Goal: Information Seeking & Learning: Check status

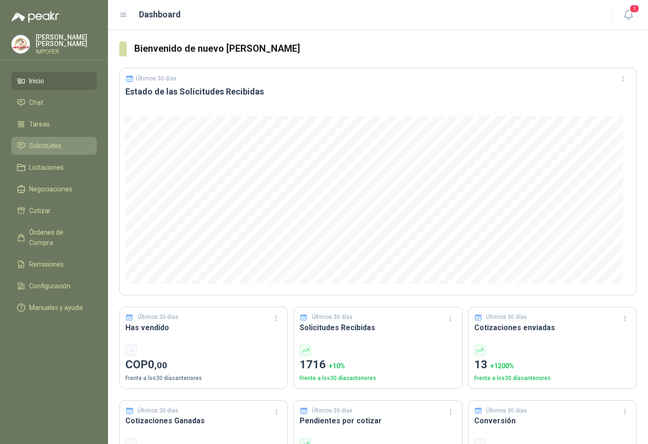
click at [54, 147] on span "Solicitudes" at bounding box center [45, 146] width 32 height 10
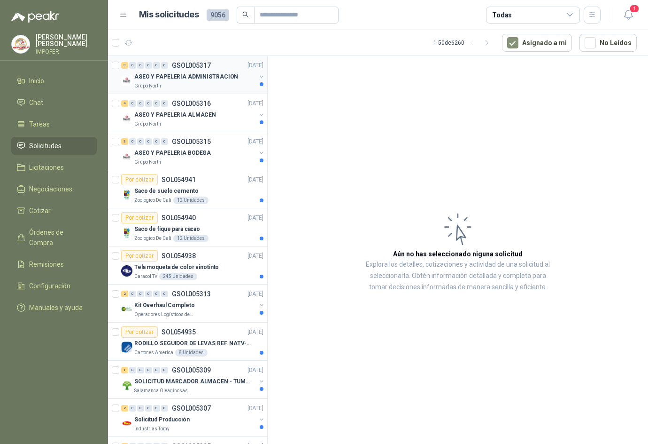
click at [213, 72] on p "ASEO Y PAPELERIA ADMINISTRACION" at bounding box center [186, 76] width 104 height 9
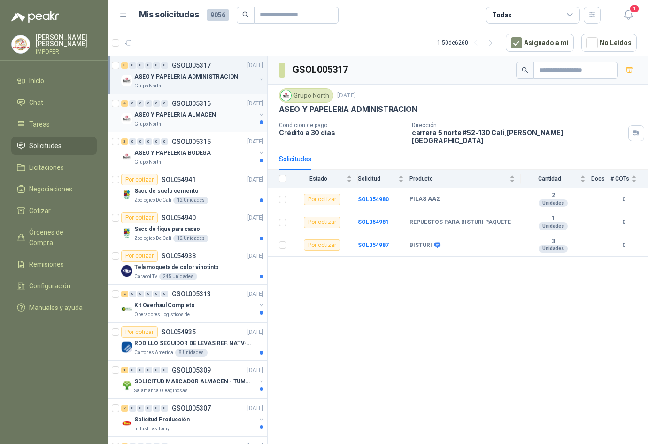
click at [183, 119] on div "ASEO Y PAPELERIA ALMACEN" at bounding box center [195, 114] width 122 height 11
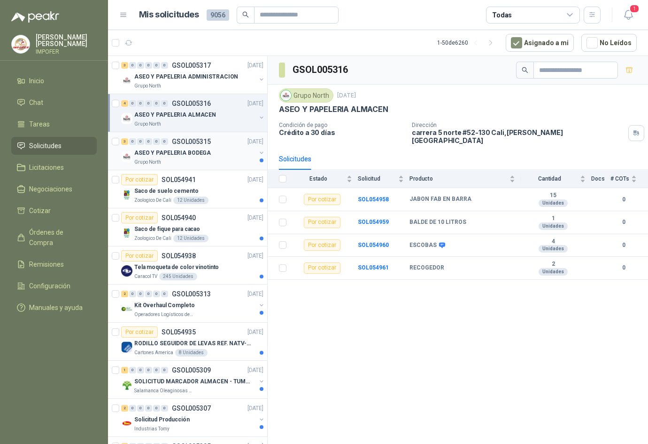
click at [201, 146] on div "3 0 0 0 0 0 GSOL005315 [DATE]" at bounding box center [193, 141] width 144 height 11
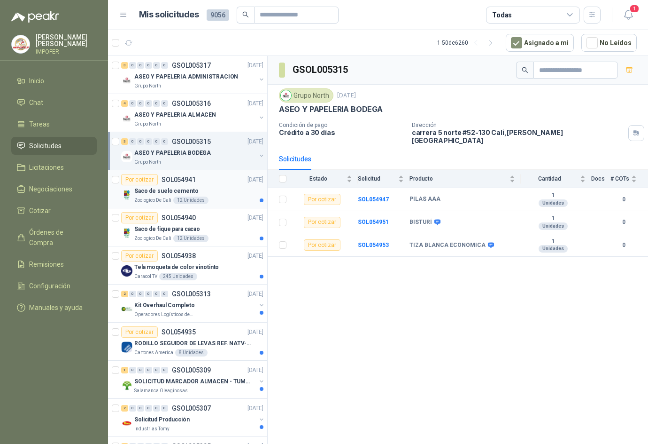
click at [202, 192] on div "Saco de suelo cemento" at bounding box center [198, 190] width 129 height 11
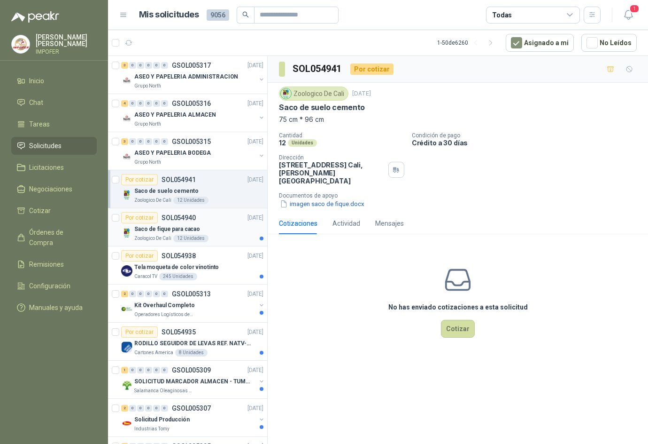
click at [193, 240] on div "12 Unidades" at bounding box center [190, 238] width 35 height 8
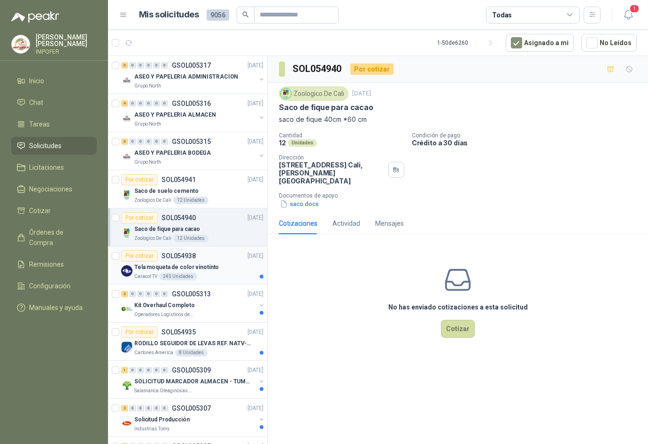
click at [208, 267] on p "Tela moqueta de color vinotinto" at bounding box center [176, 267] width 85 height 9
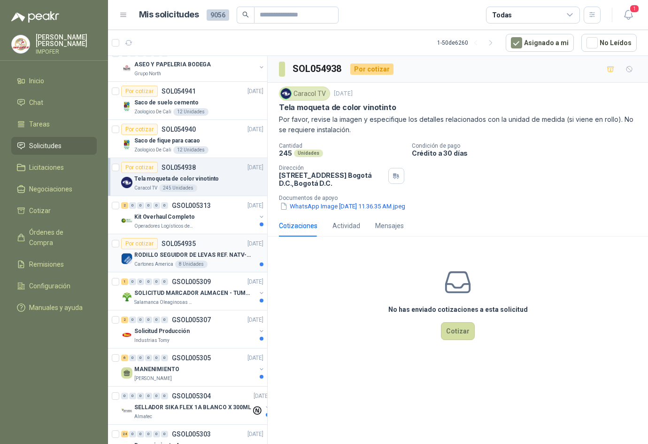
scroll to position [94, 0]
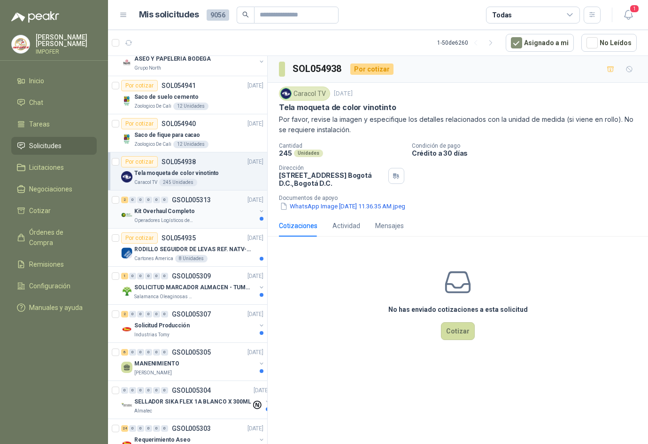
click at [222, 216] on div "Kit Overhaul Completo" at bounding box center [195, 210] width 122 height 11
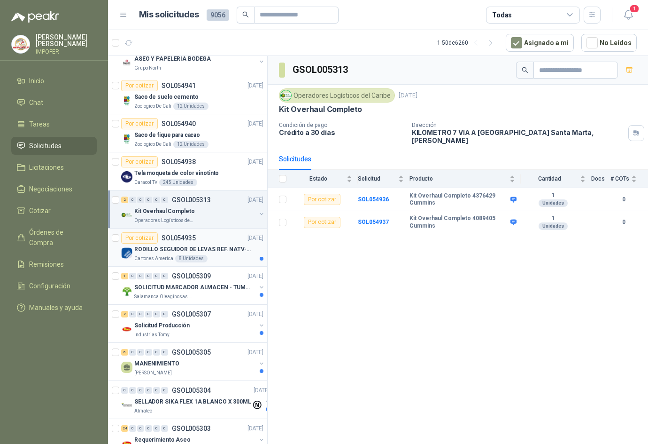
click at [225, 257] on div "Cartones America 8 Unidades" at bounding box center [198, 259] width 129 height 8
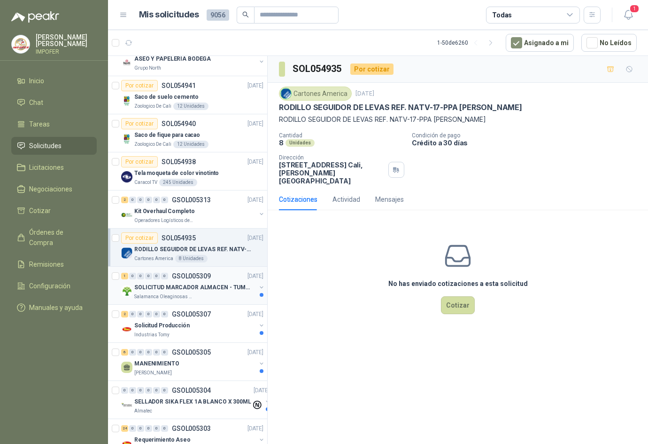
click at [227, 286] on p "SOLICITUD MARCADOR ALMACEN - TUMACO" at bounding box center [192, 287] width 117 height 9
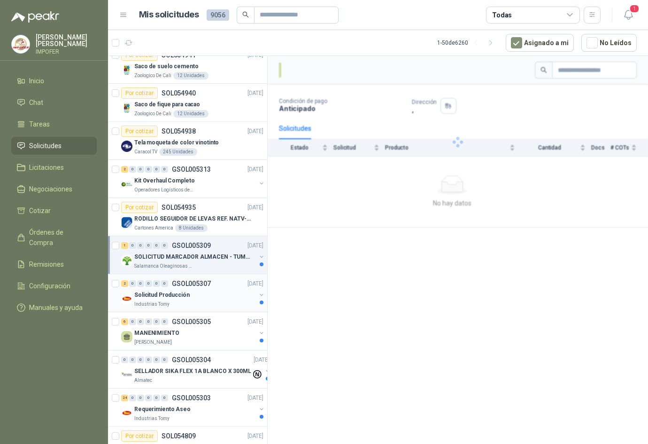
scroll to position [141, 0]
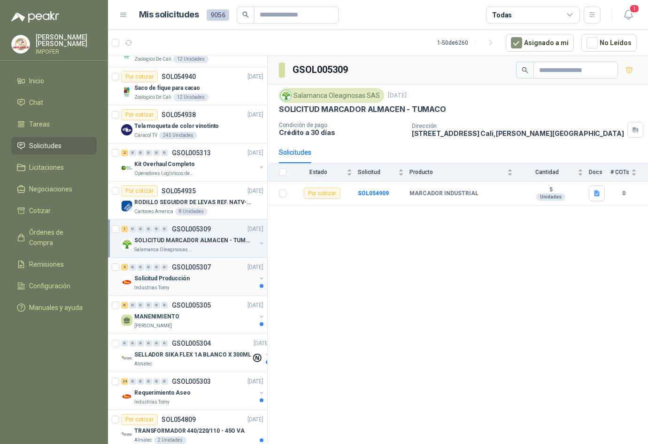
click at [210, 275] on div "Solicitud Producción" at bounding box center [195, 278] width 122 height 11
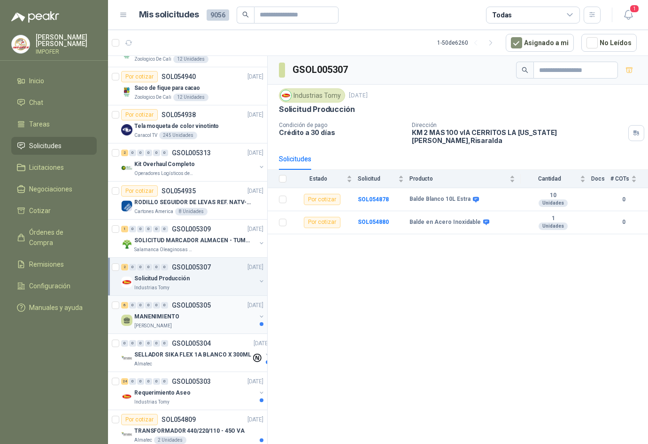
click at [177, 315] on div "MANENIMIENTO" at bounding box center [195, 316] width 122 height 11
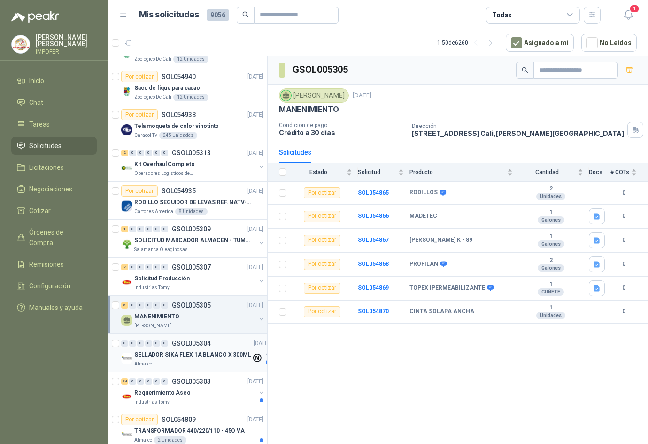
scroll to position [235, 0]
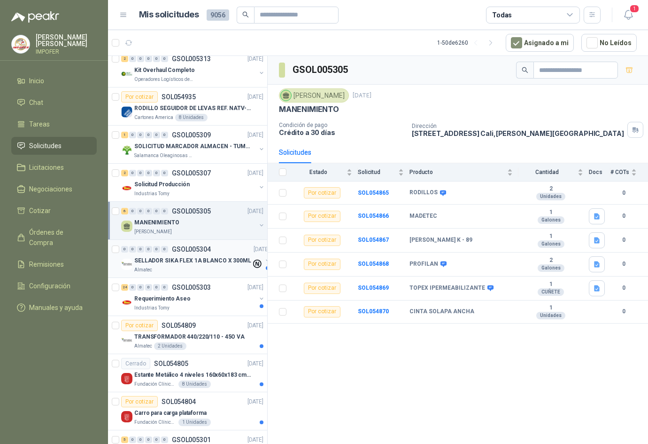
click at [231, 267] on div "Almatec" at bounding box center [192, 270] width 117 height 8
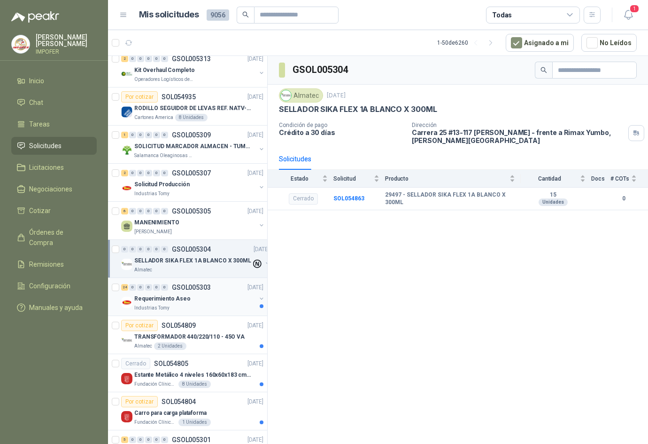
click at [220, 298] on div "Requerimiento Aseo" at bounding box center [195, 298] width 122 height 11
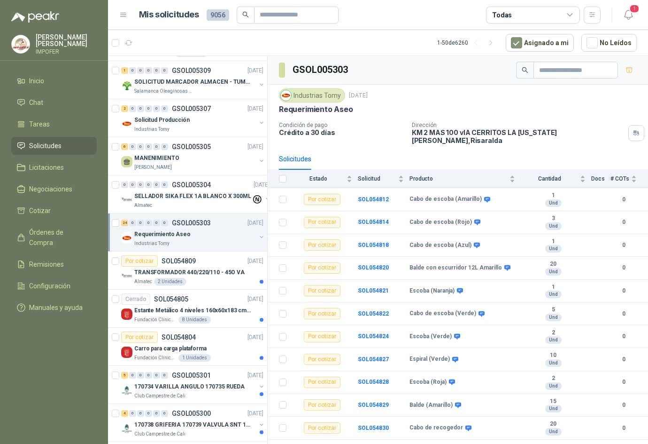
scroll to position [329, 0]
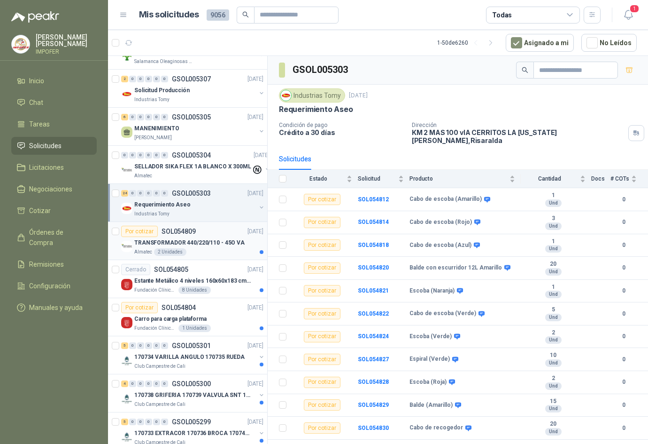
click at [211, 255] on div "Almatec 2 Unidades" at bounding box center [198, 252] width 129 height 8
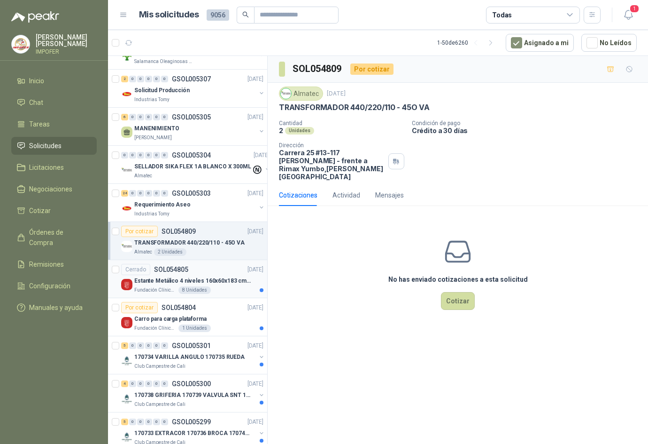
click at [212, 271] on div "Cerrado SOL054805 [DATE]" at bounding box center [192, 269] width 142 height 11
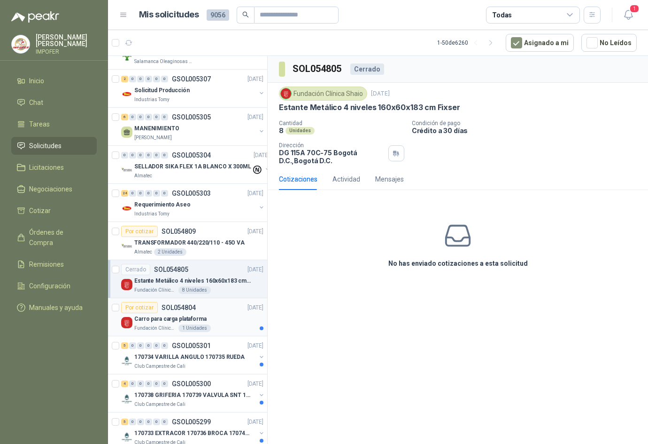
click at [223, 321] on div "Carro para carga plataforma" at bounding box center [198, 318] width 129 height 11
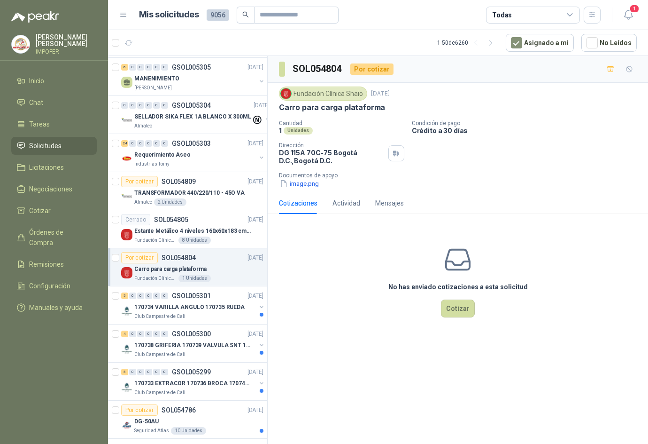
scroll to position [423, 0]
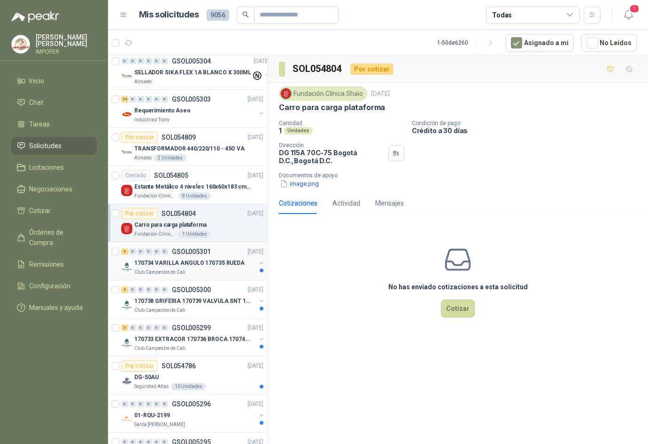
click at [223, 265] on p "170734 VARILLA ANGULO 170735 RUEDA" at bounding box center [189, 262] width 110 height 9
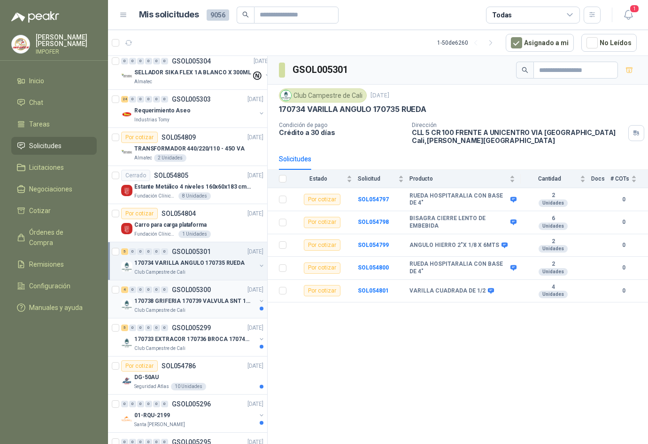
click at [215, 312] on div "Club Campestre de Cali" at bounding box center [195, 310] width 122 height 8
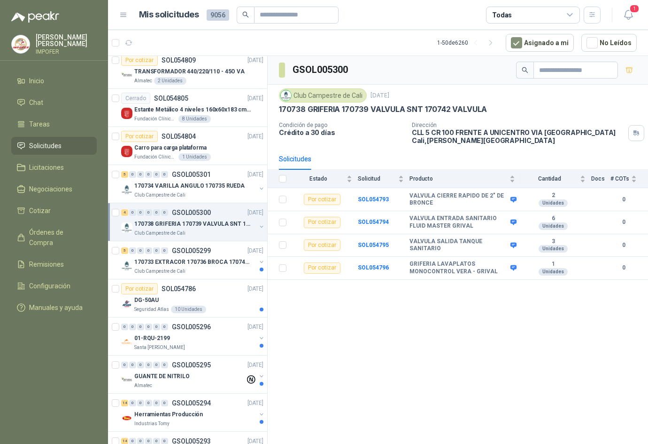
scroll to position [517, 0]
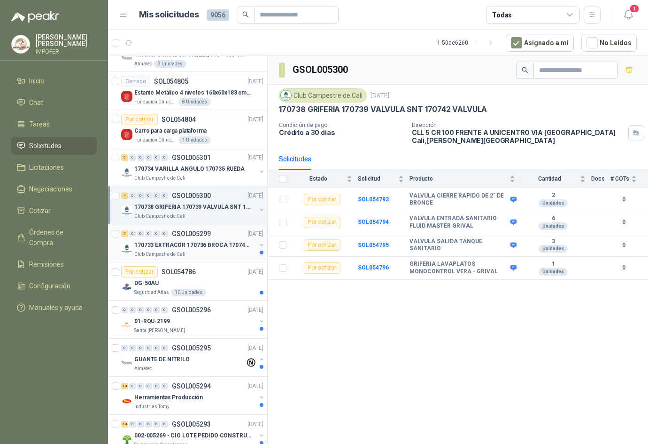
click at [203, 250] on div "Club Campestre de Cali" at bounding box center [195, 254] width 122 height 8
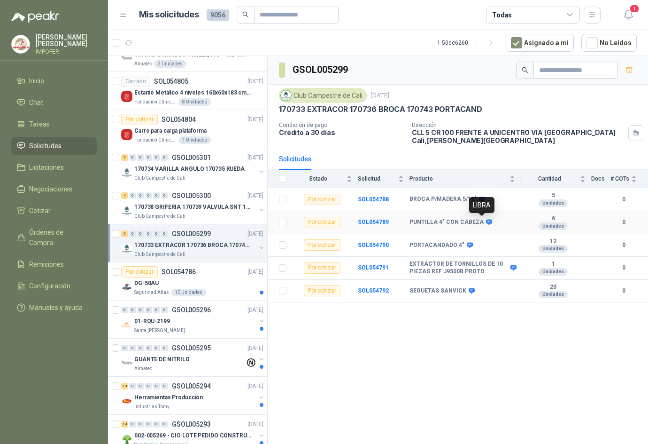
click at [486, 222] on icon at bounding box center [489, 222] width 6 height 6
click at [219, 283] on div "DG-50AU" at bounding box center [198, 282] width 129 height 11
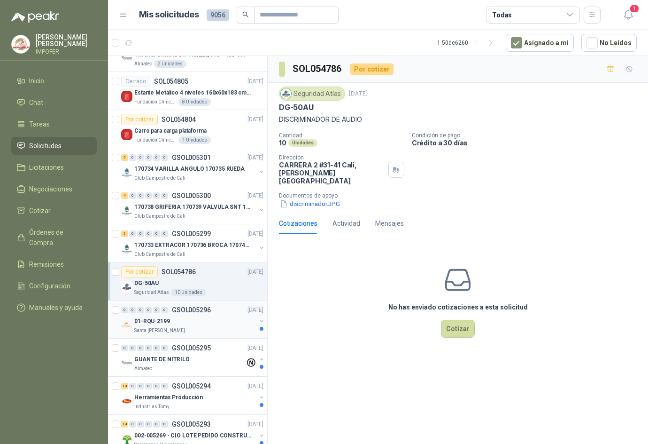
click at [201, 319] on div "01-RQU-2199" at bounding box center [195, 320] width 122 height 11
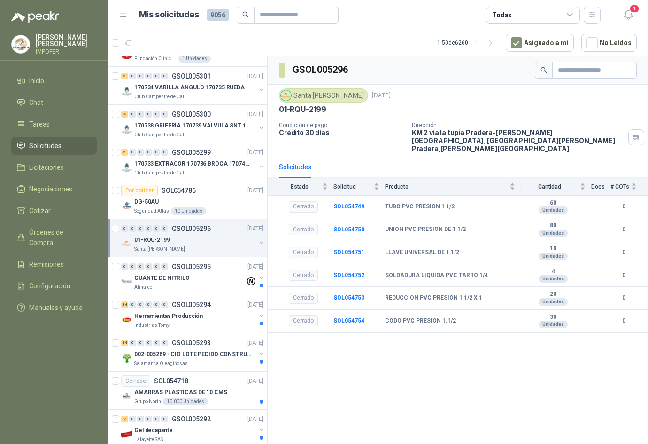
scroll to position [611, 0]
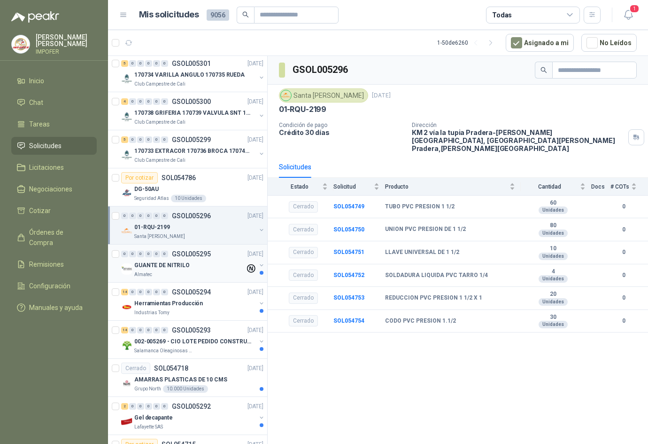
click at [194, 258] on div "0 0 0 0 0 0 GSOL005295 [DATE]" at bounding box center [193, 253] width 144 height 11
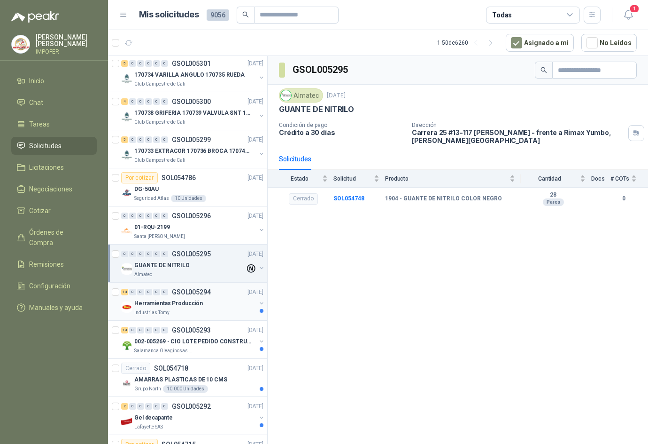
click at [188, 303] on p "Herramientas Producción" at bounding box center [168, 303] width 69 height 9
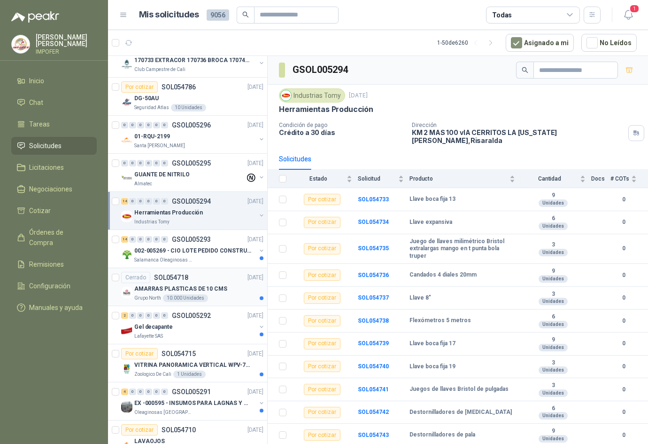
scroll to position [705, 0]
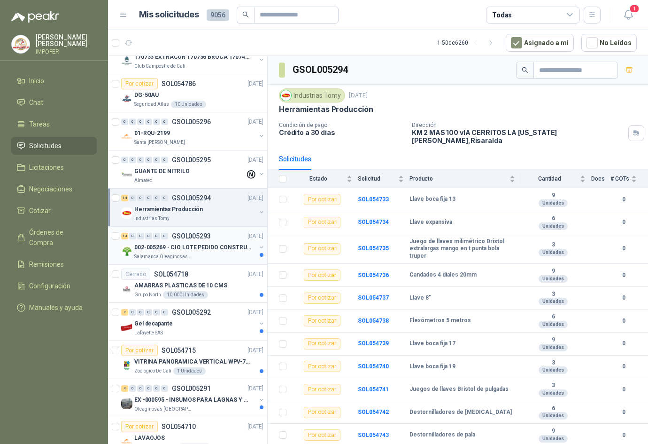
click at [195, 243] on p "002-005269 - CIO LOTE PEDIDO CONSTRUCCION" at bounding box center [192, 247] width 117 height 9
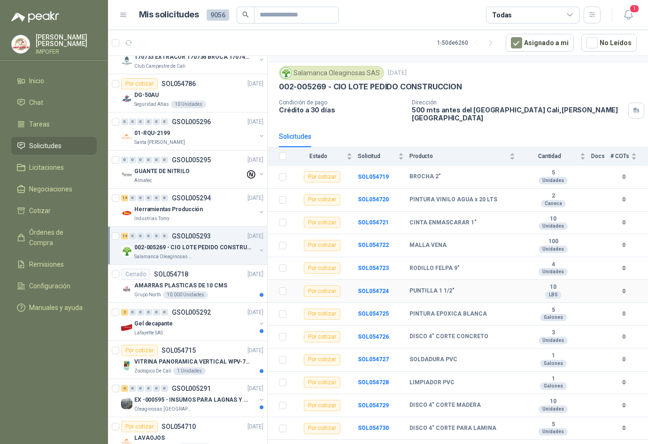
scroll to position [55, 0]
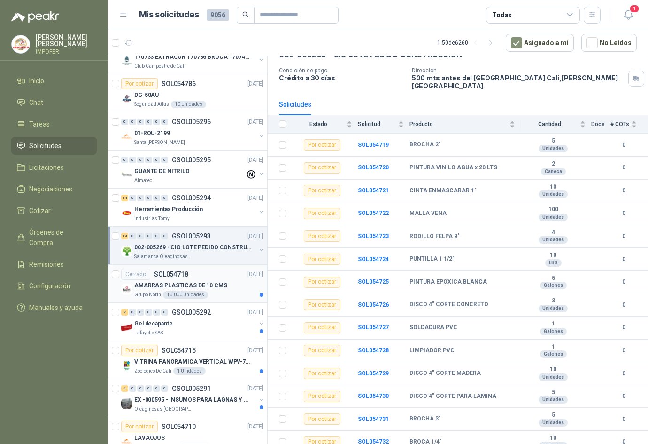
click at [208, 282] on p "AMARRAS PLASTICAS DE 10 CMS" at bounding box center [180, 285] width 93 height 9
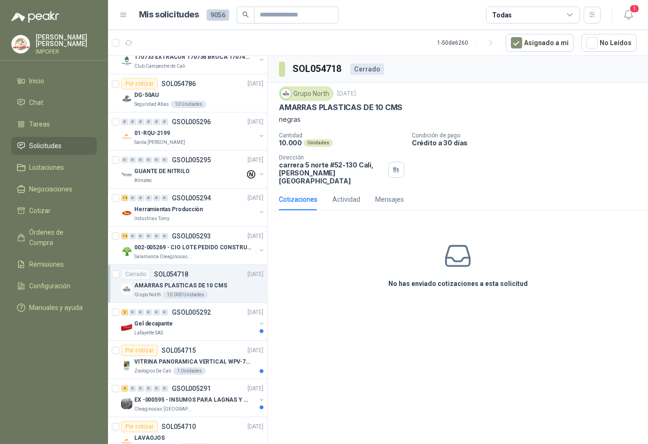
scroll to position [752, 0]
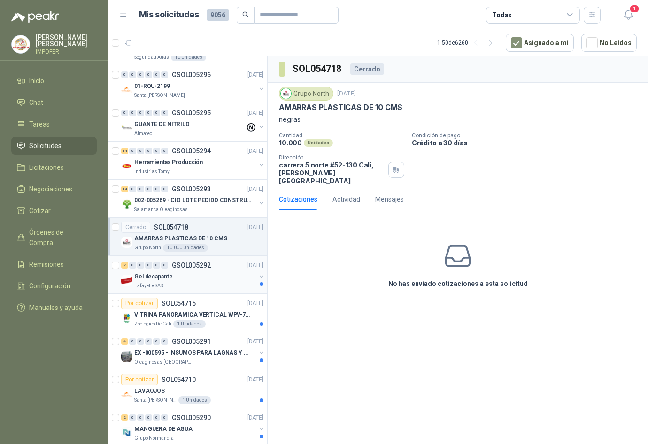
click at [210, 282] on div "Lafayette SAS" at bounding box center [195, 286] width 122 height 8
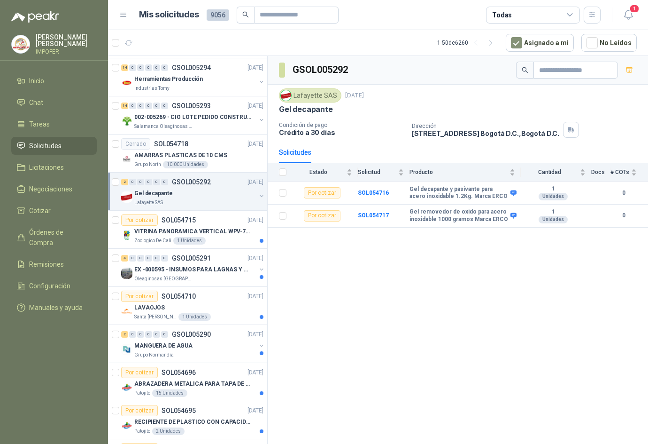
scroll to position [846, 0]
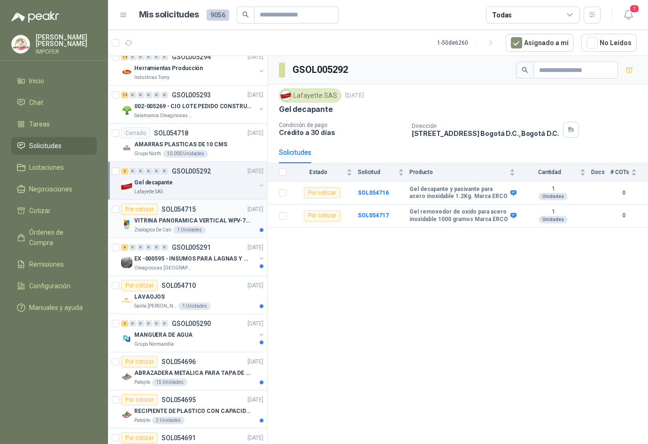
click at [207, 219] on p "VITRINA PANORAMICA VERTICAL WPV-700FA" at bounding box center [192, 220] width 117 height 9
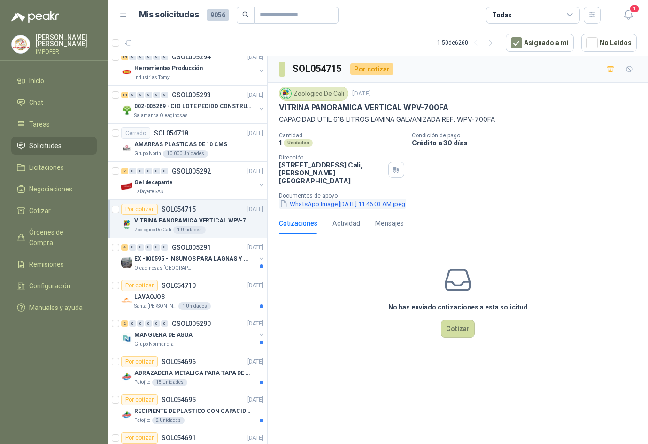
click at [305, 199] on button "WhatsApp Image [DATE] 11.46.03 AM.jpeg" at bounding box center [342, 204] width 127 height 10
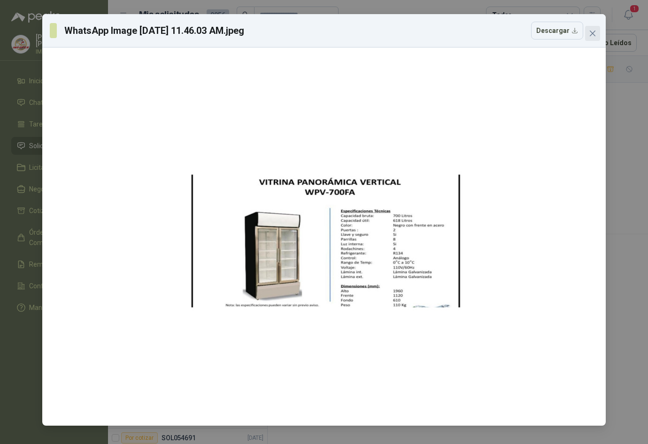
click at [591, 33] on icon "close" at bounding box center [593, 34] width 8 height 8
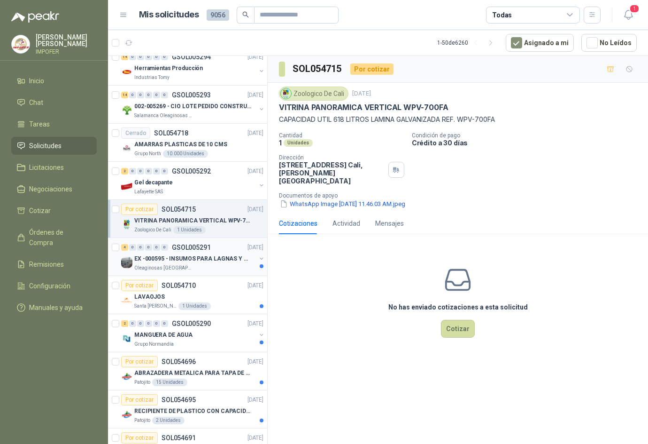
click at [231, 257] on p "EX -000595 - INSUMOS PARA LAGNAS Y OFICINAS PLANTA" at bounding box center [192, 258] width 117 height 9
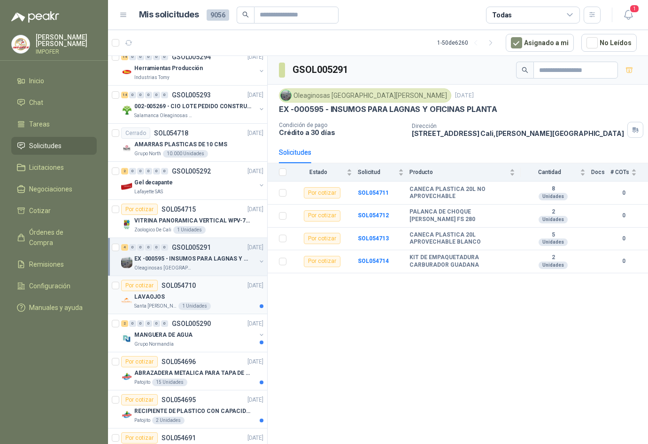
click at [206, 296] on div "LAVAOJOS" at bounding box center [198, 296] width 129 height 11
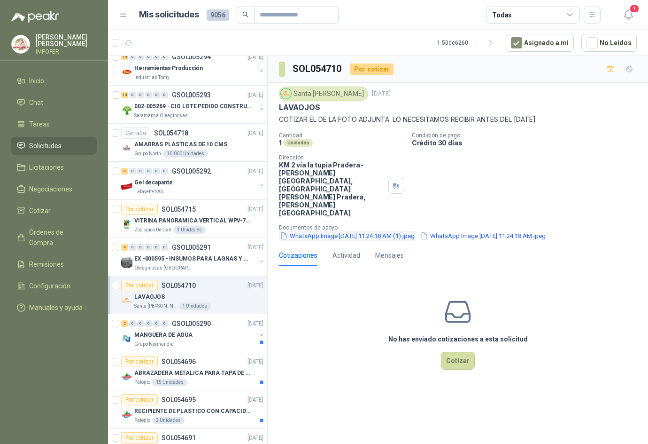
click at [375, 231] on button "WhatsApp Image [DATE] 11.24.18 AM (1).jpeg" at bounding box center [347, 236] width 137 height 10
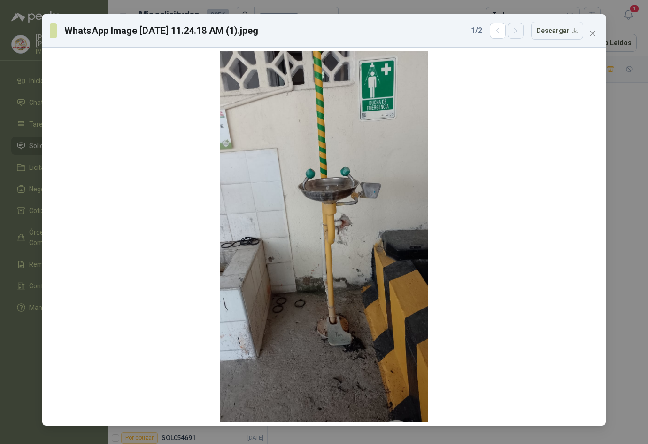
click at [517, 32] on icon "button" at bounding box center [516, 31] width 8 height 8
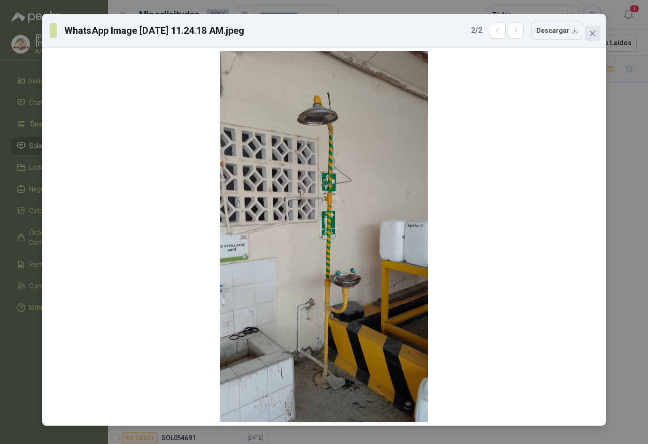
click at [594, 29] on button "Close" at bounding box center [593, 33] width 15 height 15
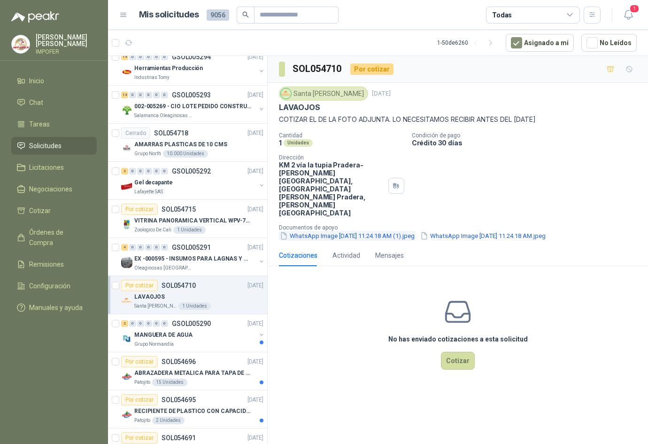
click at [313, 231] on button "WhatsApp Image [DATE] 11.24.18 AM (1).jpeg" at bounding box center [347, 236] width 137 height 10
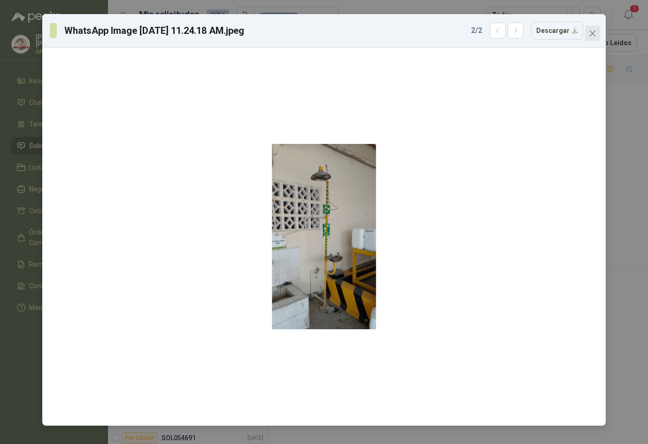
click at [594, 35] on icon "close" at bounding box center [593, 34] width 6 height 6
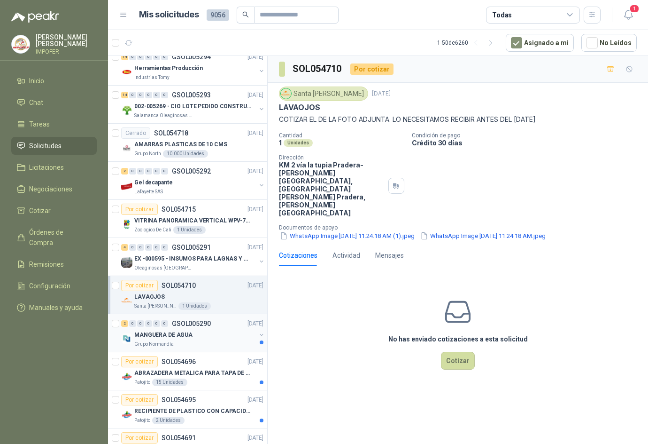
click at [172, 344] on div "Grupo Normandía" at bounding box center [195, 344] width 122 height 8
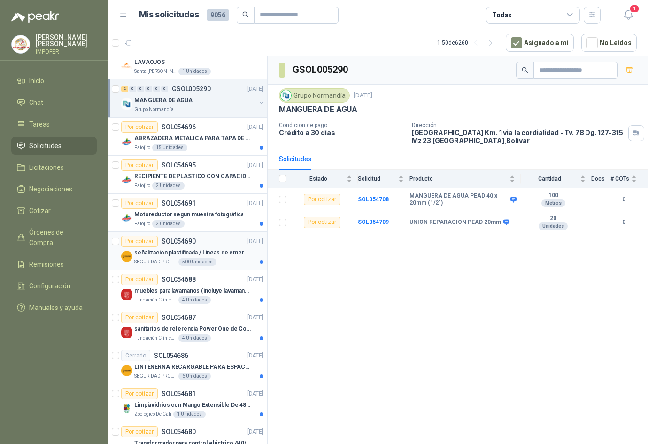
scroll to position [1081, 0]
click at [194, 140] on p "ABRAZADERA METALICA PARA TAPA DE TAMBOR DE PLASTICO DE 50 LT" at bounding box center [192, 137] width 117 height 9
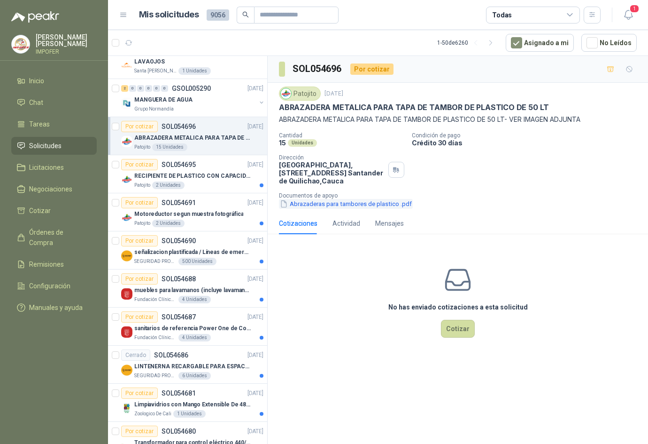
click at [353, 201] on button "Abrazaderas para tambores de plastico .pdf" at bounding box center [346, 204] width 134 height 10
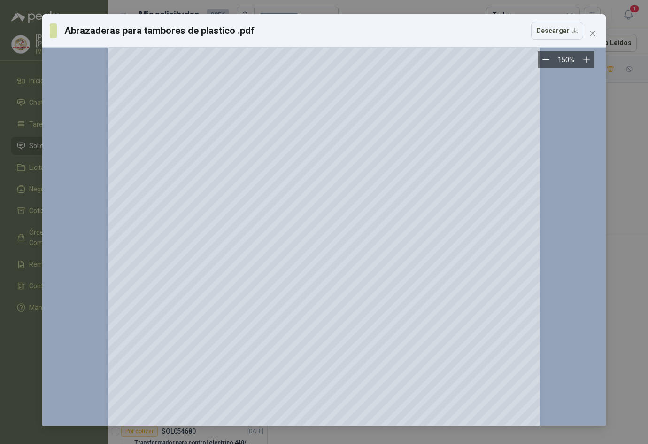
scroll to position [55, 0]
click at [592, 28] on button "Close" at bounding box center [593, 33] width 15 height 15
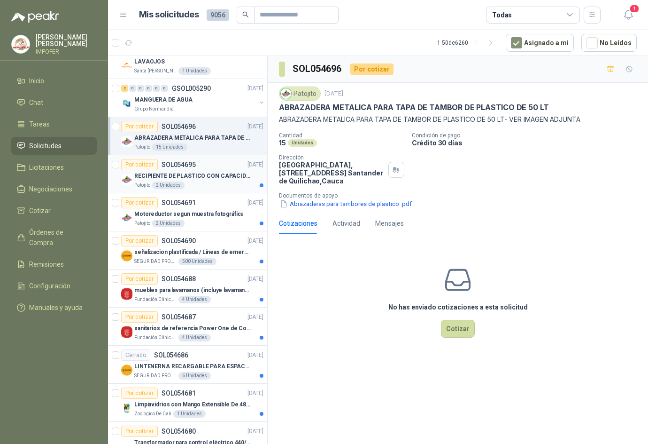
click at [198, 182] on div "Patojito 2 Unidades" at bounding box center [198, 185] width 129 height 8
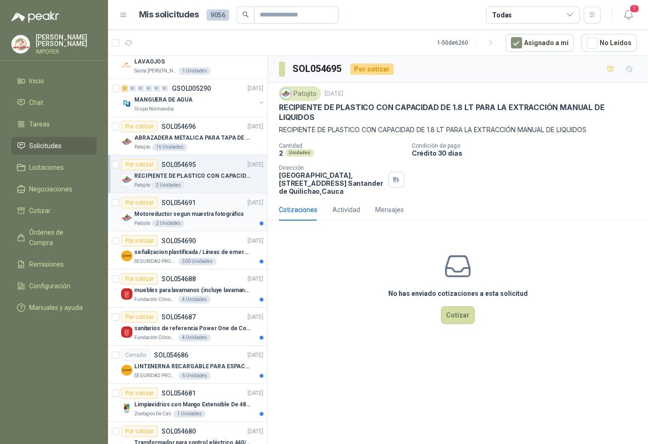
click at [205, 211] on p "Motoreductor segun muestra fotográfica" at bounding box center [188, 214] width 109 height 9
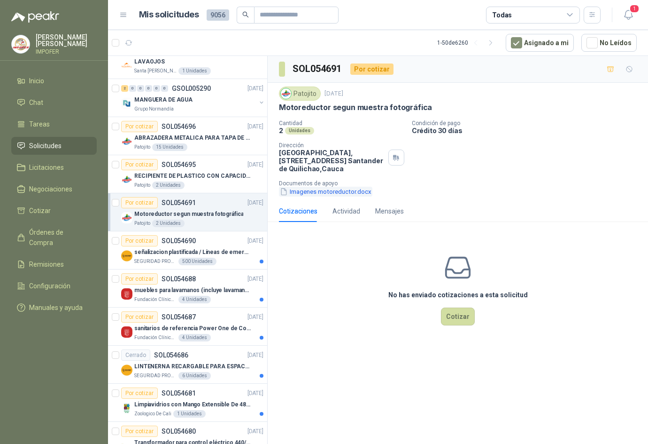
click at [308, 189] on button "Imagenes motoreductor.docx" at bounding box center [326, 192] width 94 height 10
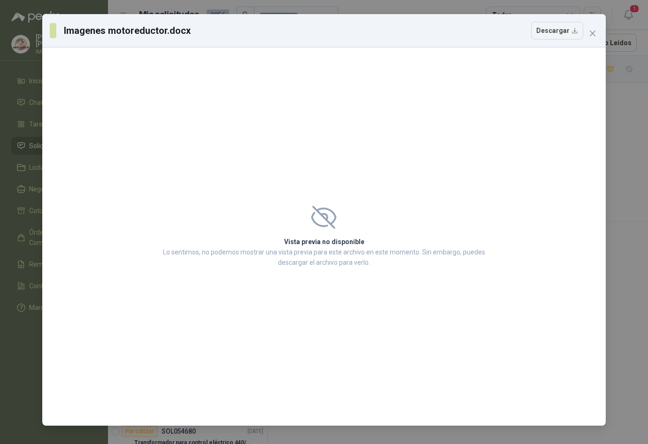
click at [321, 223] on icon at bounding box center [324, 216] width 26 height 23
click at [590, 29] on button "Close" at bounding box center [593, 33] width 15 height 15
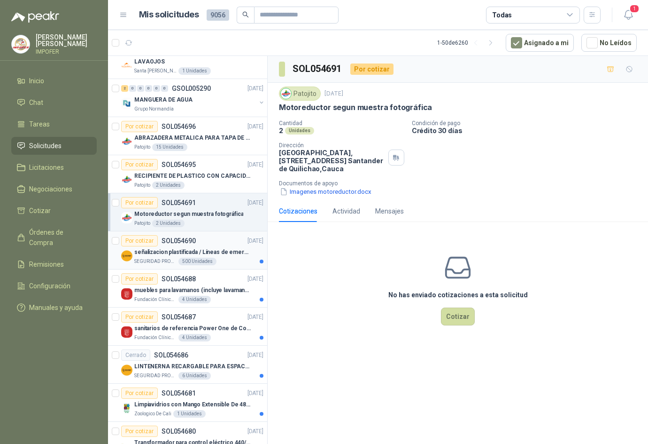
click at [184, 248] on p "señalizacion plastificada / Líneas de emergencia" at bounding box center [192, 252] width 117 height 9
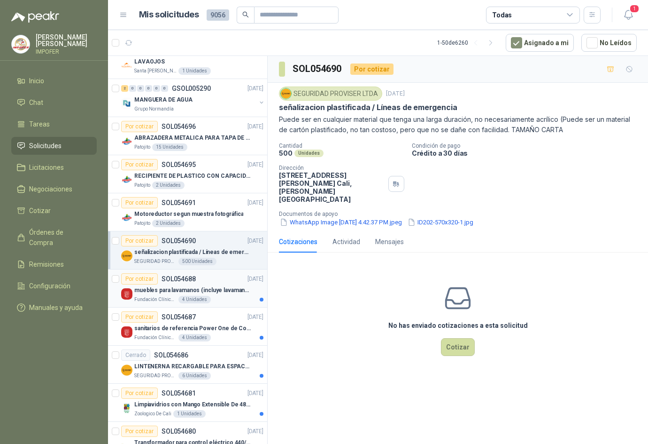
click at [198, 281] on div "Por cotizar SOL054688 [DATE]" at bounding box center [192, 278] width 142 height 11
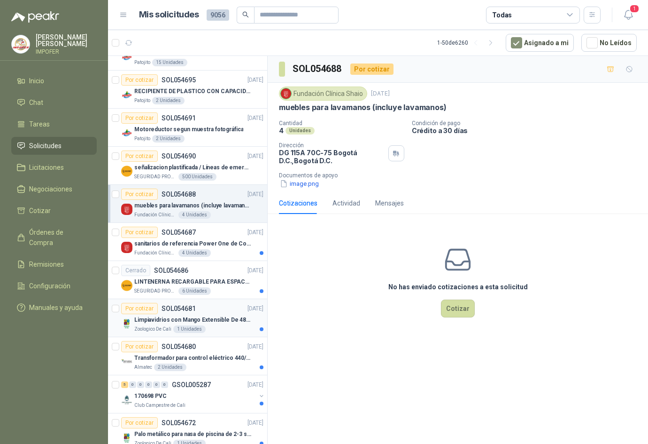
scroll to position [1175, 0]
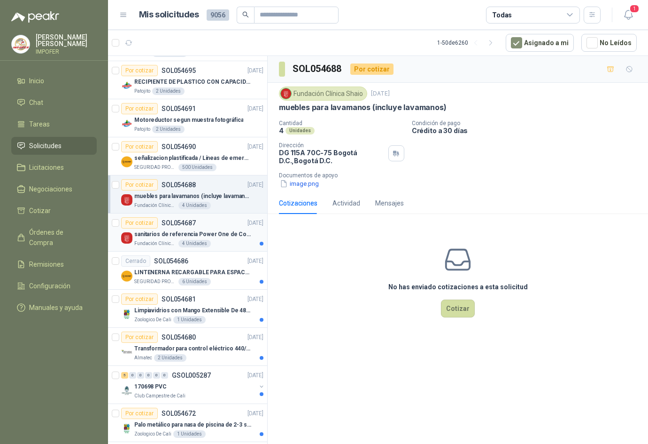
click at [219, 239] on div "sanitarios de referencia Power One de Corona" at bounding box center [198, 233] width 129 height 11
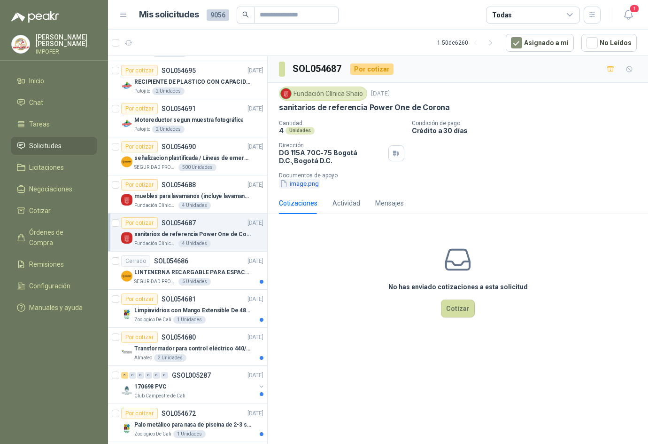
click at [308, 186] on button "image.png" at bounding box center [299, 184] width 41 height 10
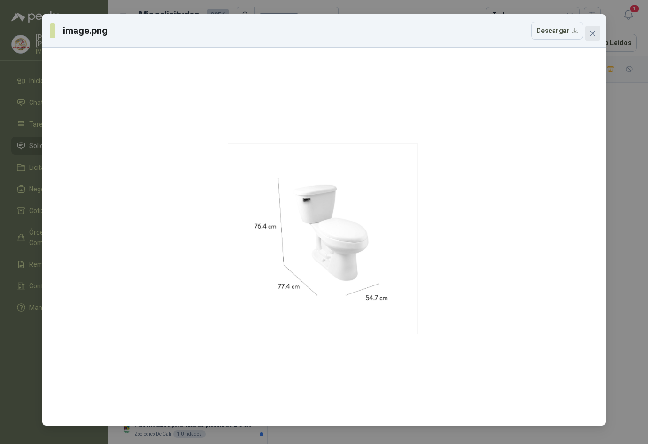
click at [593, 35] on icon "close" at bounding box center [593, 34] width 8 height 8
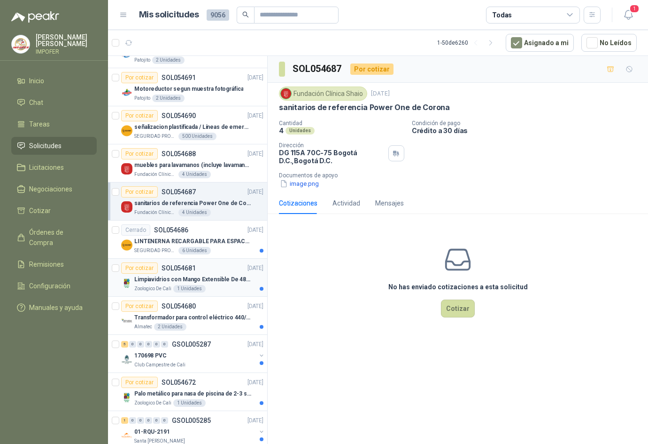
scroll to position [1222, 0]
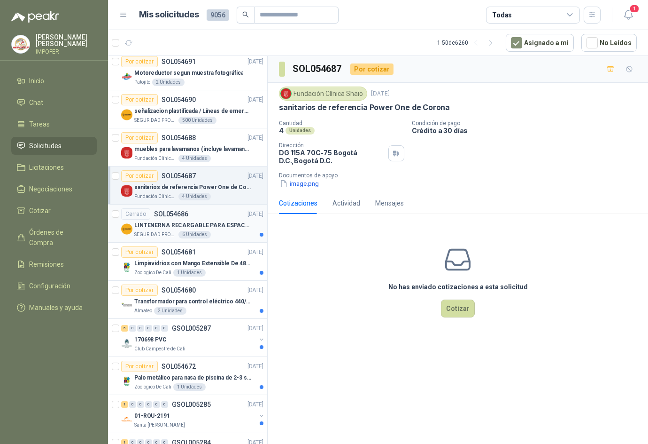
click at [229, 231] on div "SEGURIDAD PROVISER LTDA 6 Unidades" at bounding box center [198, 235] width 129 height 8
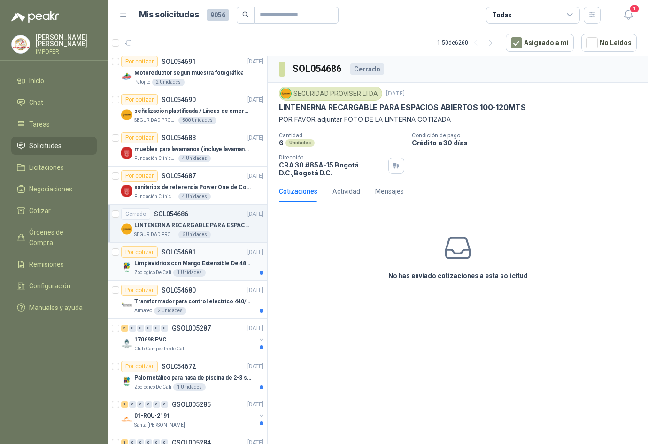
click at [211, 272] on div "Zoologico De Cali 1 Unidades" at bounding box center [198, 273] width 129 height 8
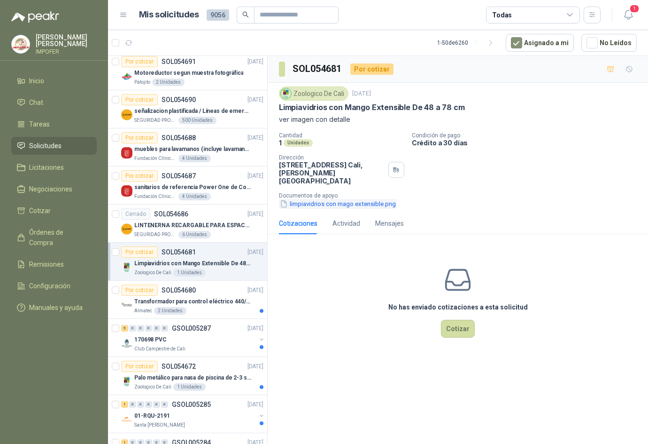
click at [353, 199] on button "limpiavidrios con mago extensible.png" at bounding box center [338, 204] width 118 height 10
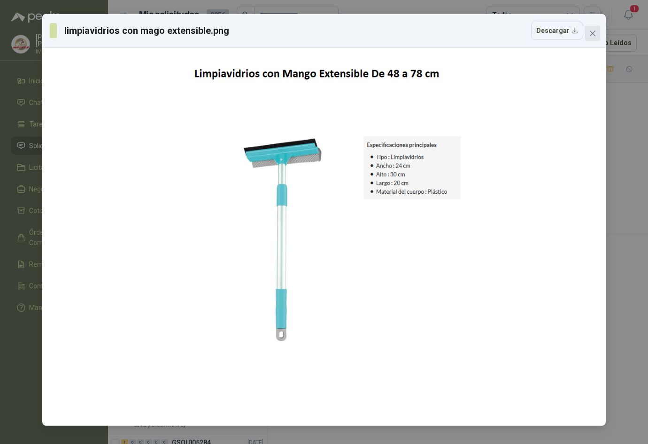
click at [595, 32] on icon "close" at bounding box center [593, 34] width 6 height 6
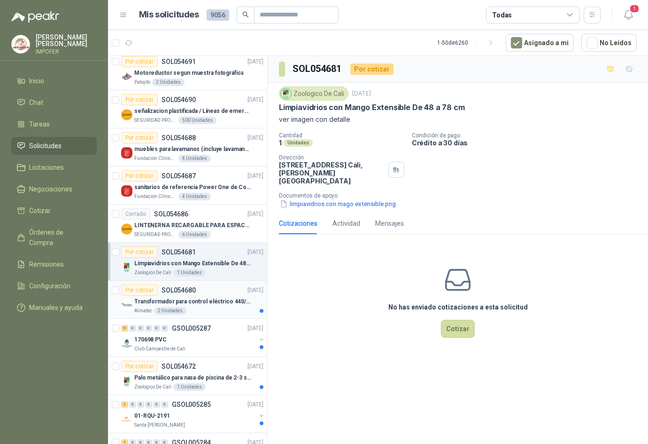
click at [198, 297] on p "Transformador para control eléctrico 440/220/110 - 45O VA." at bounding box center [192, 301] width 117 height 9
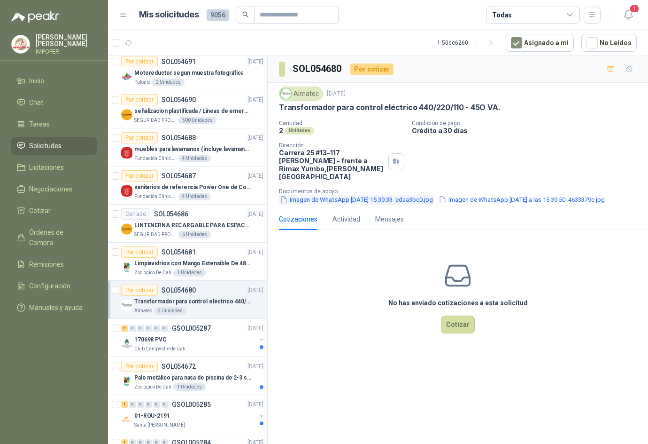
click at [385, 195] on button "Imagen de WhatsApp [DATE] 15.39.33_edaa3bc0.jpg" at bounding box center [356, 200] width 155 height 10
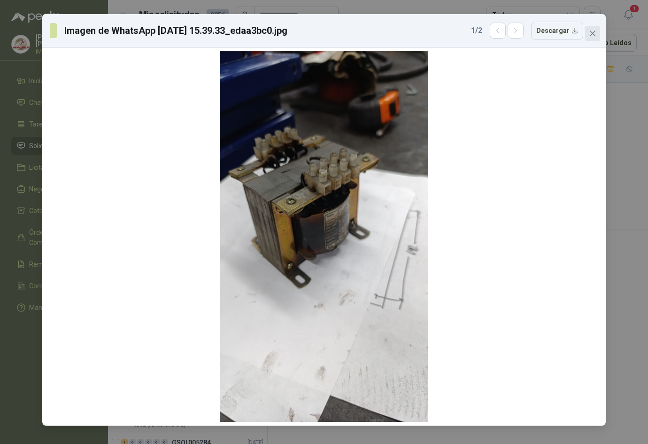
click at [595, 37] on button "Close" at bounding box center [593, 33] width 15 height 15
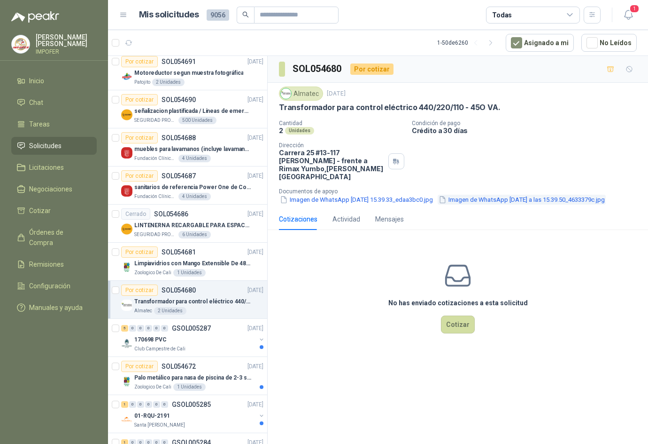
click at [438, 202] on button "Imagen de WhatsApp [DATE] a las 15.39.50_4633379c.jpg" at bounding box center [522, 200] width 168 height 10
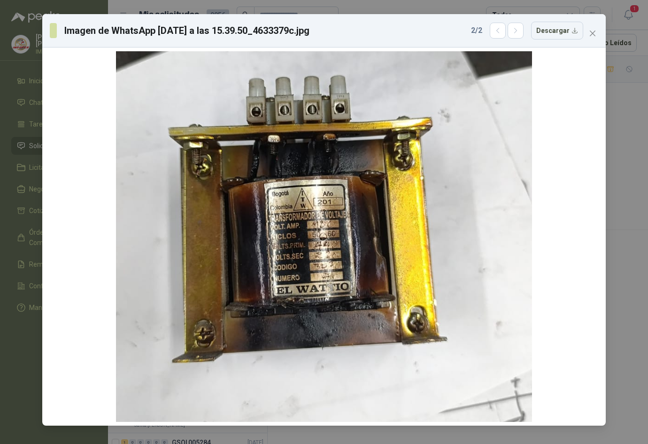
click at [590, 35] on icon "close" at bounding box center [593, 34] width 8 height 8
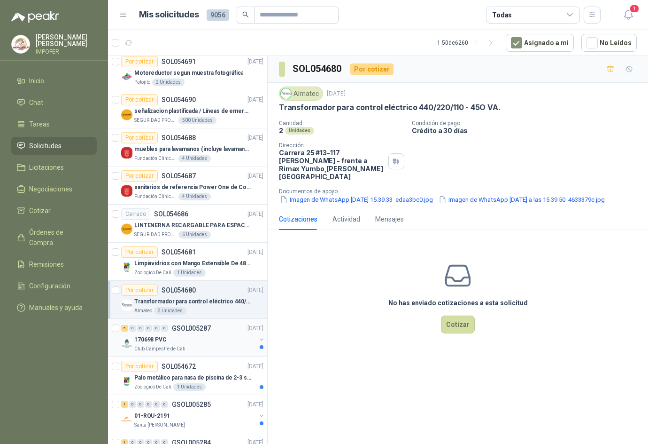
click at [188, 344] on div "170698 PVC" at bounding box center [195, 339] width 122 height 11
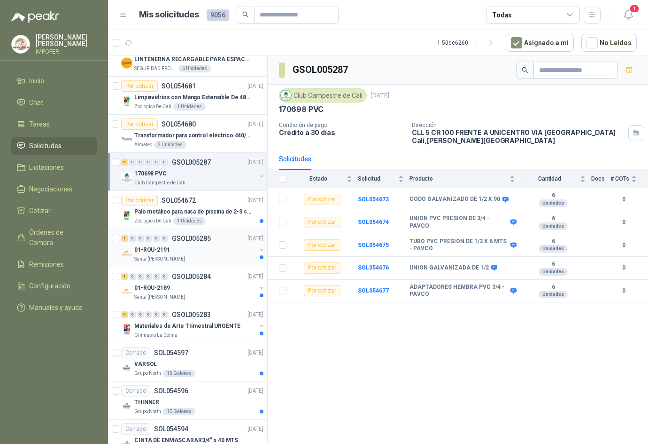
scroll to position [1410, 0]
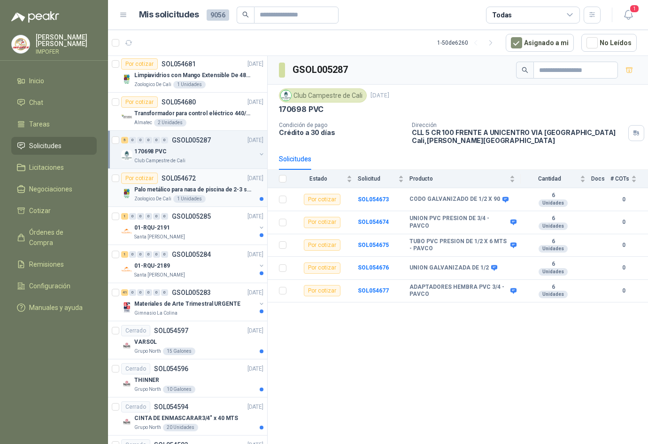
click at [213, 182] on div "Por cotizar SOL054672 [DATE]" at bounding box center [192, 177] width 142 height 11
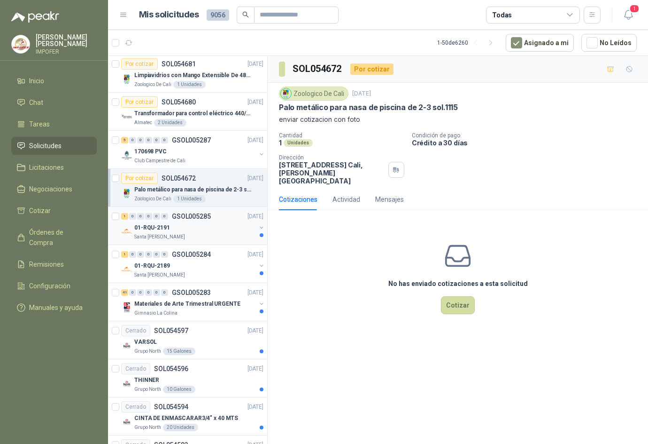
click at [221, 231] on div "01-RQU-2191" at bounding box center [195, 227] width 122 height 11
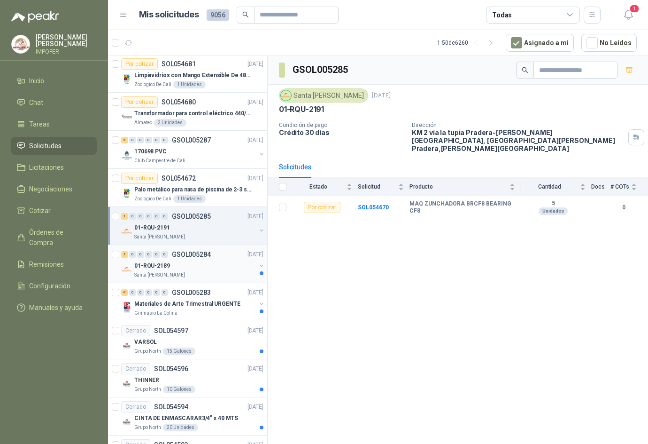
click at [224, 269] on div "01-RQU-2189" at bounding box center [195, 265] width 122 height 11
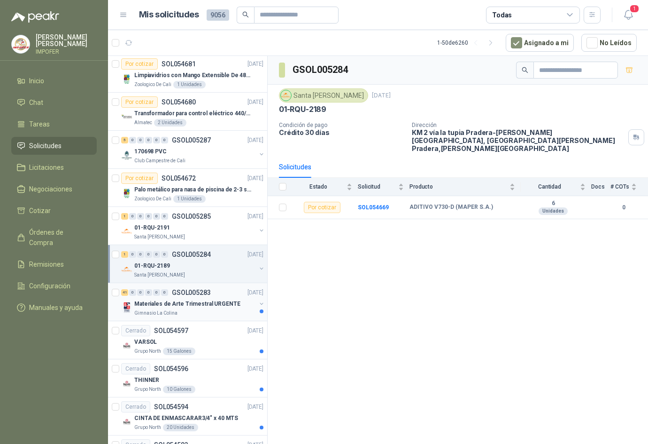
click at [199, 307] on p "Materiales de Arte Trimestral URGENTE" at bounding box center [187, 303] width 106 height 9
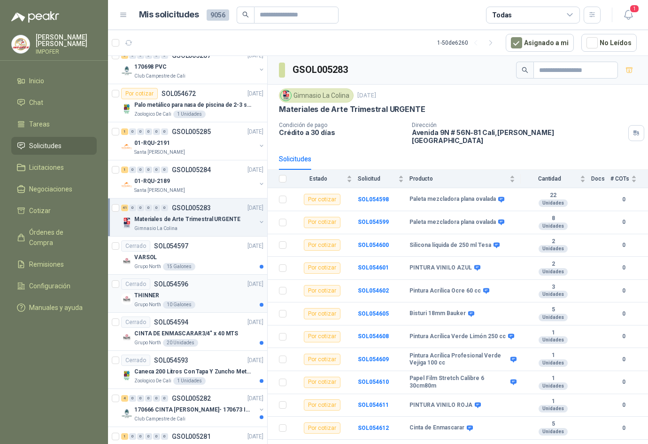
scroll to position [1504, 0]
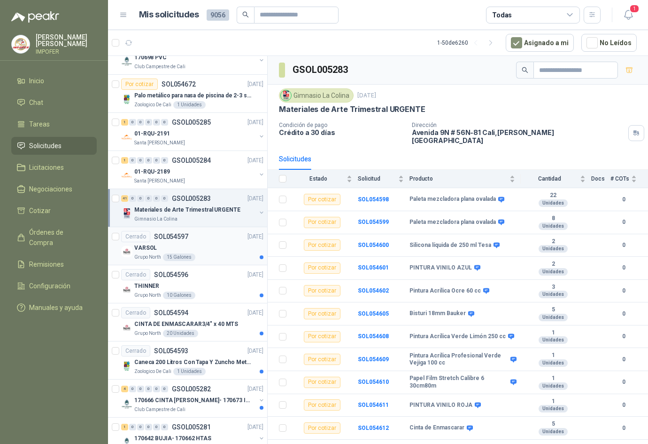
click at [201, 252] on div "VARSOL" at bounding box center [198, 247] width 129 height 11
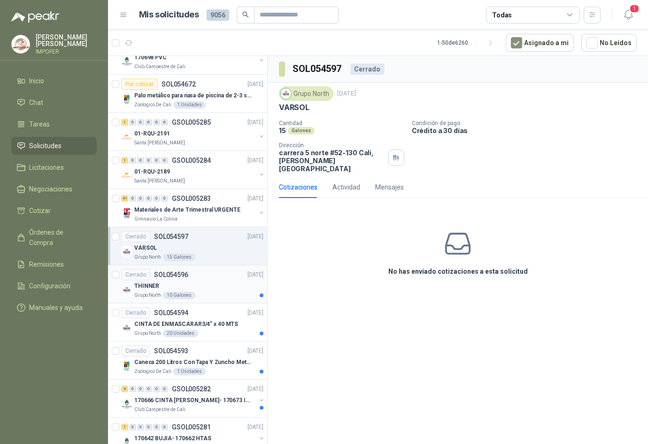
click at [194, 287] on div "THINNER" at bounding box center [198, 285] width 129 height 11
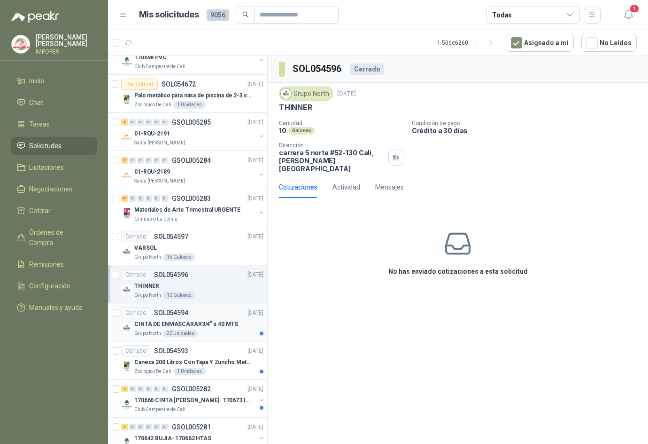
click at [203, 328] on div "CINTA DE ENMASCARAR3/4" x 40 MTS" at bounding box center [198, 323] width 129 height 11
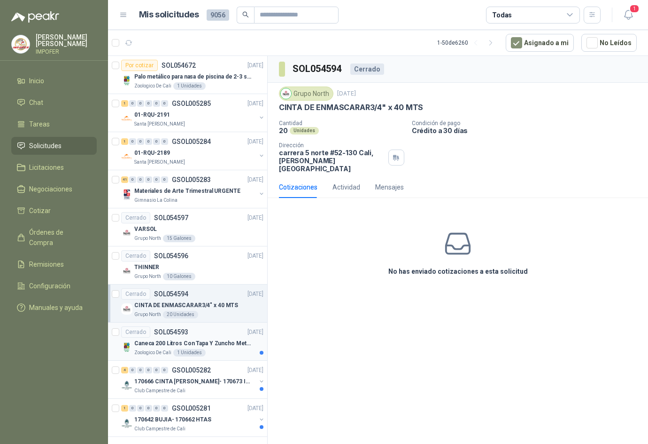
scroll to position [1533, 0]
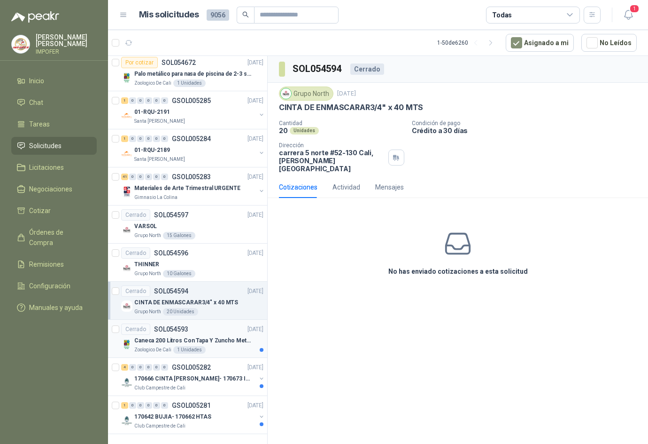
click at [201, 336] on p "Caneca 200 Litros Con Tapa Y Zuncho Metalico" at bounding box center [192, 340] width 117 height 9
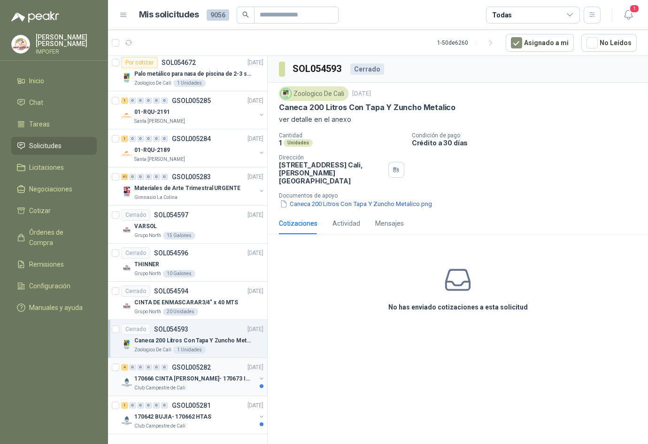
click at [217, 374] on p "170666 CINTA [PERSON_NAME]- 170673 IMPERMEABILI" at bounding box center [192, 378] width 117 height 9
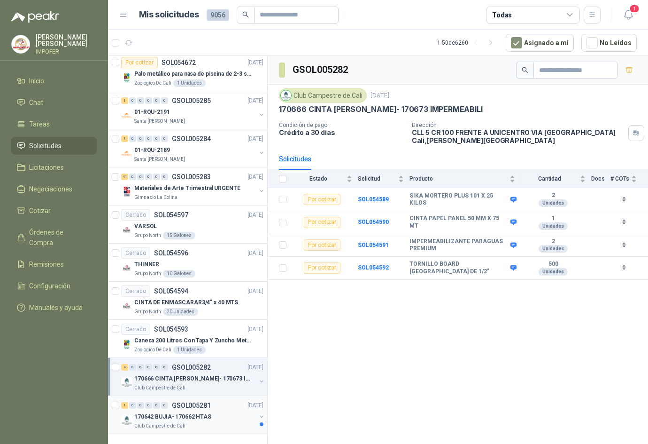
click at [224, 422] on div "Club Campestre de Cali" at bounding box center [195, 426] width 122 height 8
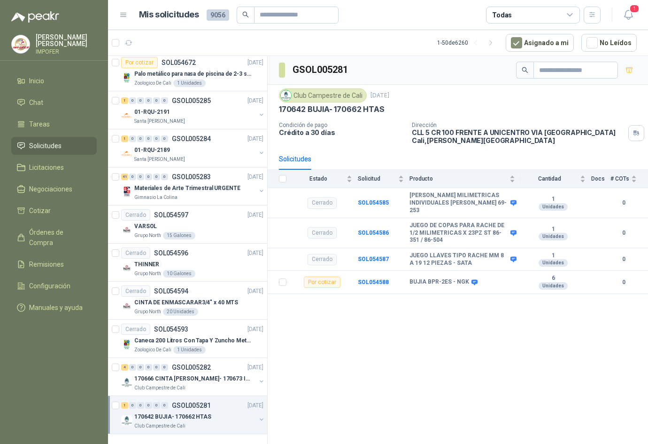
click at [500, 406] on div "GSOL005281 Club Campestre de Cali [DATE] 170642 BUJIA- 170662 HTAS Condición de…" at bounding box center [458, 251] width 381 height 391
